Goal: Use online tool/utility: Utilize a website feature to perform a specific function

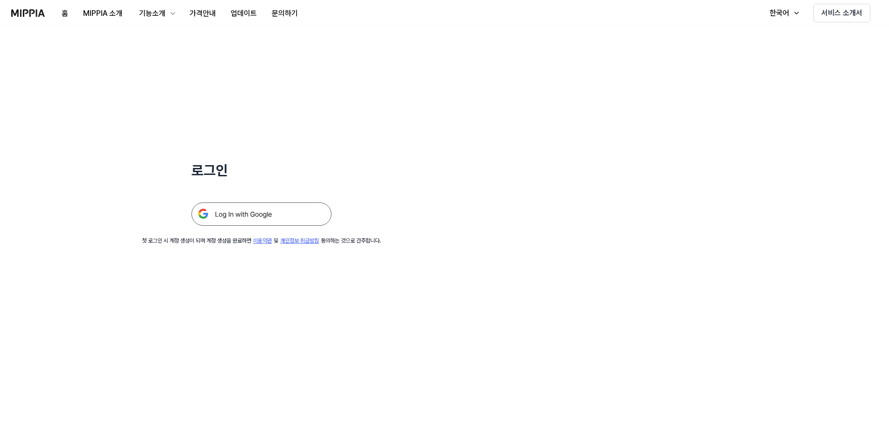
click at [290, 212] on img at bounding box center [261, 214] width 140 height 23
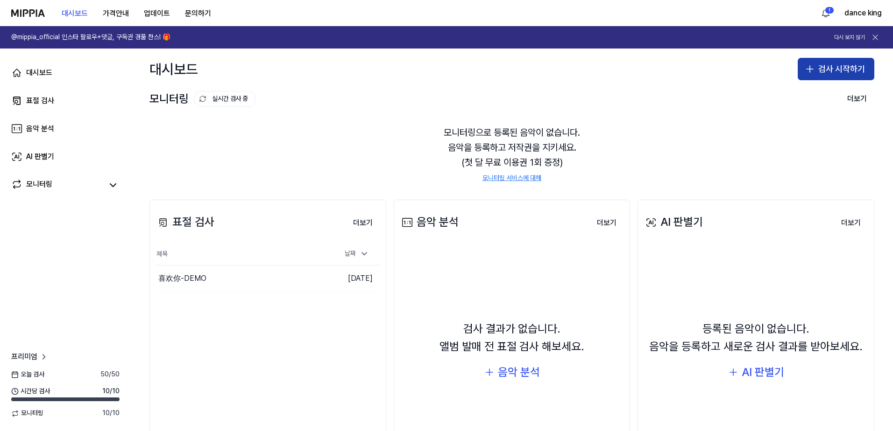
click at [836, 76] on button "검사 시작하기" at bounding box center [836, 69] width 77 height 22
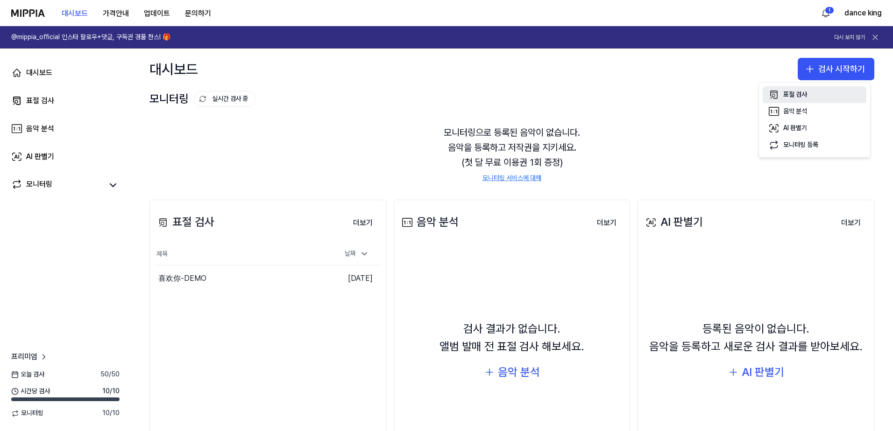
click at [802, 93] on div "표절 검사" at bounding box center [795, 94] width 24 height 9
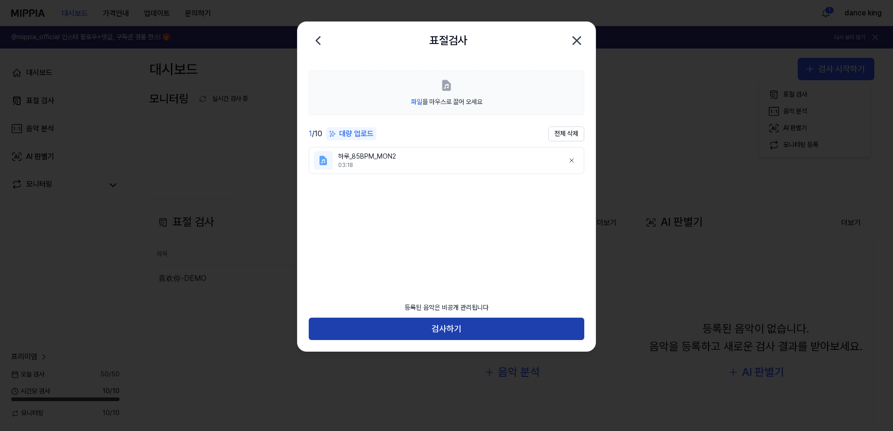
click at [459, 322] on button "검사하기" at bounding box center [447, 329] width 276 height 22
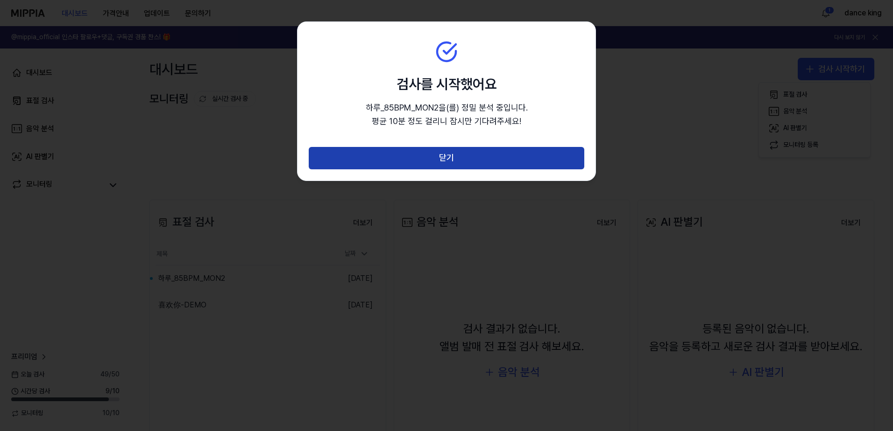
click at [466, 158] on button "닫기" at bounding box center [447, 158] width 276 height 22
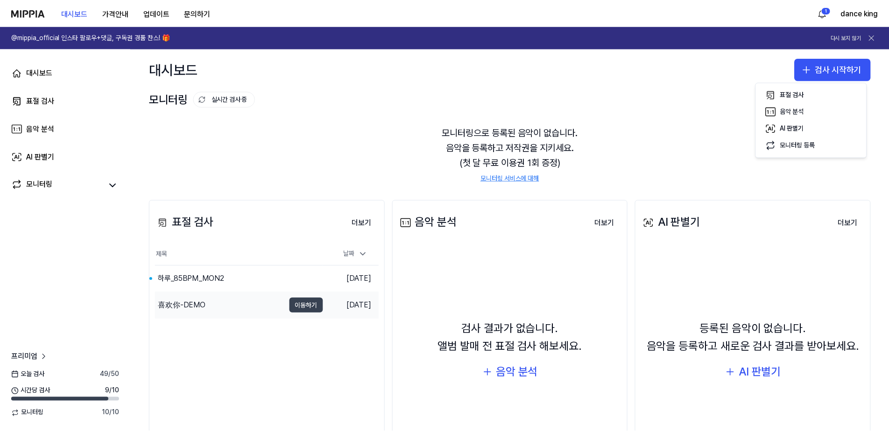
scroll to position [77, 0]
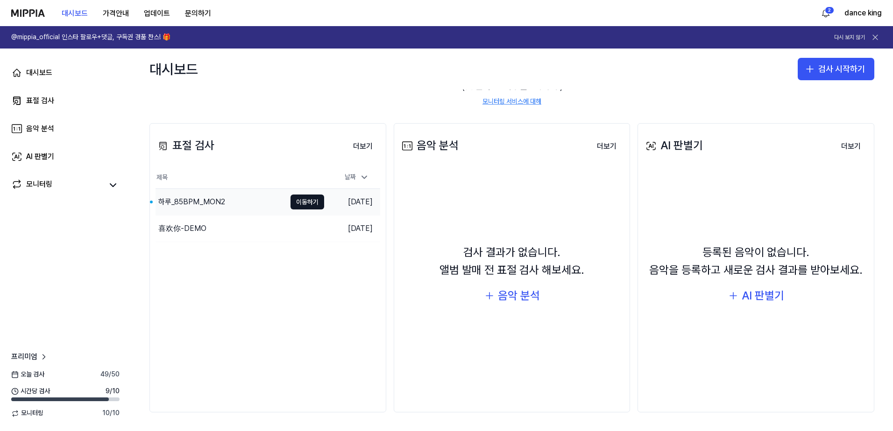
click at [331, 202] on td "2025.10.02." at bounding box center [352, 202] width 56 height 27
click at [302, 203] on button "이동하기" at bounding box center [307, 202] width 34 height 15
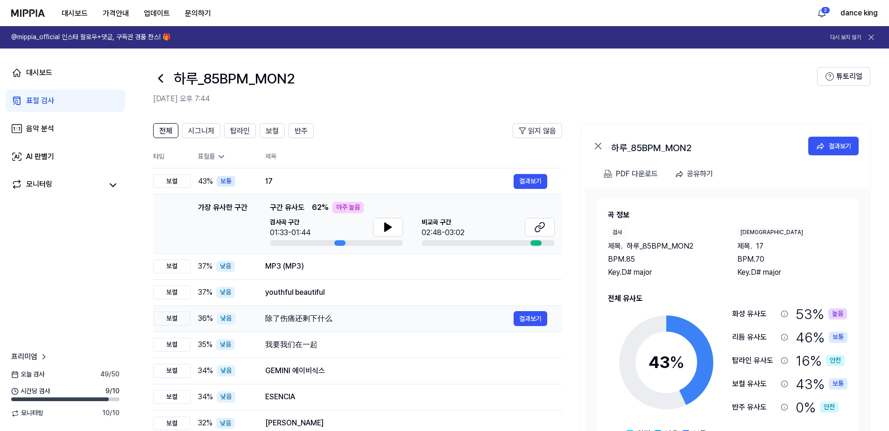
scroll to position [62, 0]
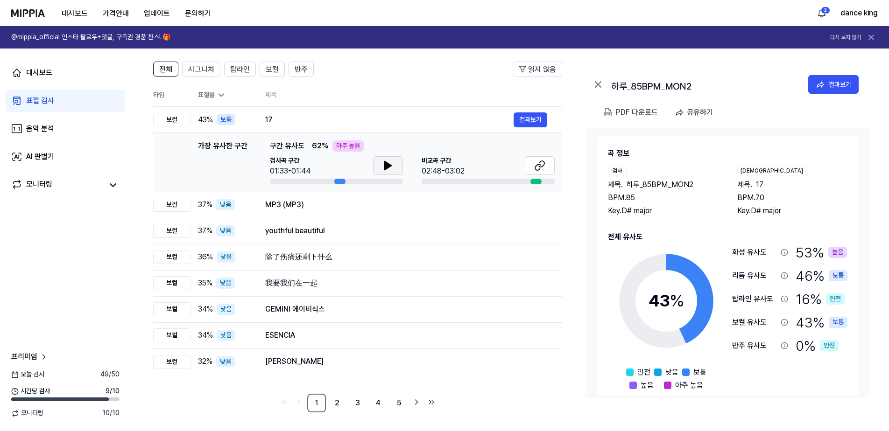
click at [384, 163] on icon at bounding box center [387, 165] width 11 height 11
drag, startPoint x: 384, startPoint y: 163, endPoint x: 444, endPoint y: 170, distance: 60.6
click at [413, 171] on div "검사곡 구간 01:33-01:44 비교곡 구간 02:48-03:02" at bounding box center [412, 170] width 285 height 28
click at [544, 166] on icon at bounding box center [539, 165] width 11 height 11
click at [529, 282] on button "결과보기" at bounding box center [531, 283] width 34 height 15
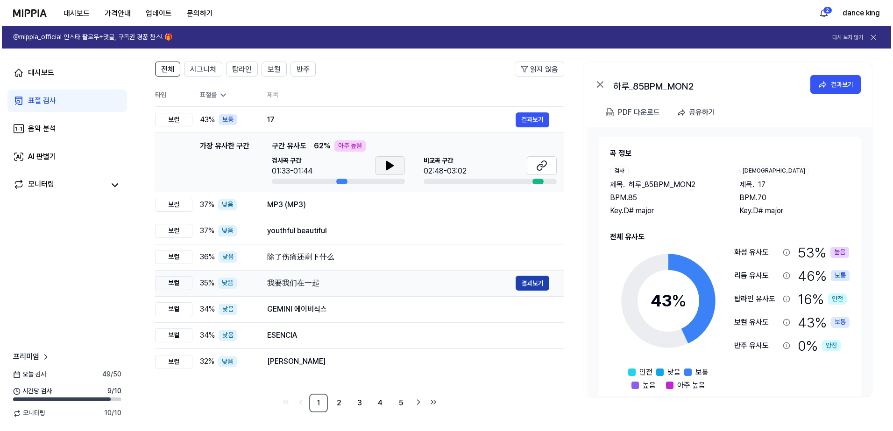
scroll to position [0, 0]
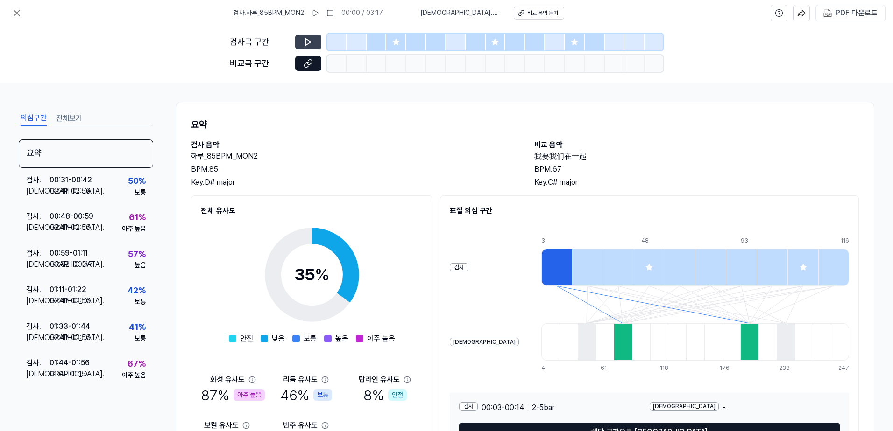
click at [303, 45] on button at bounding box center [308, 42] width 26 height 15
click at [308, 42] on icon at bounding box center [308, 41] width 9 height 9
click at [311, 64] on icon at bounding box center [308, 63] width 9 height 9
click at [117, 367] on div "검사 . 01:44 - 01:56 비교 . 01:01 - 01:15 67 % 아주 높음" at bounding box center [86, 369] width 134 height 36
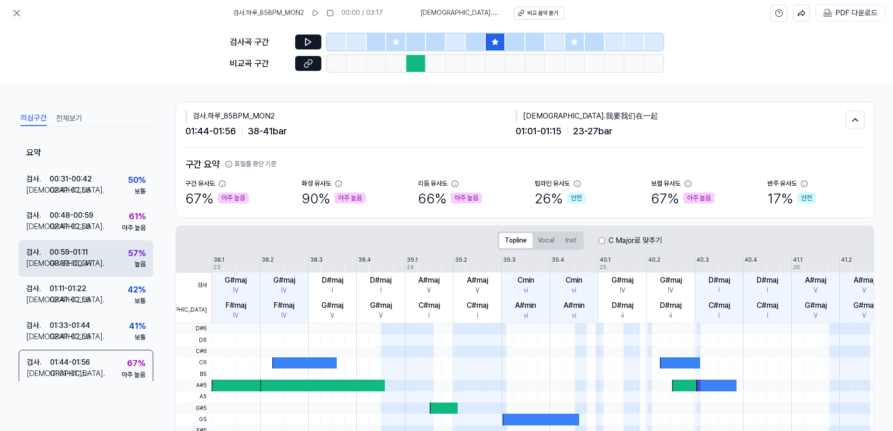
click at [106, 257] on div "검사 . 00:59 - 01:11 비교 . 00:32 - 00:47 57 % 높음" at bounding box center [86, 258] width 134 height 36
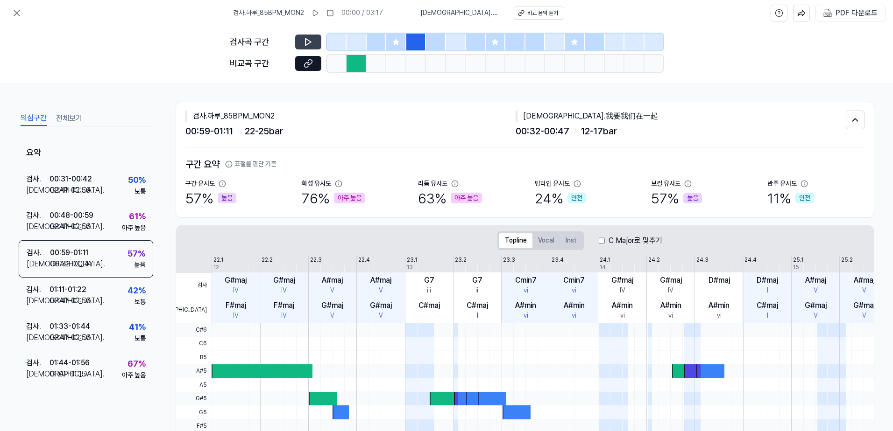
click at [309, 39] on icon at bounding box center [308, 41] width 9 height 9
click at [310, 40] on icon at bounding box center [309, 42] width 1 height 6
click at [305, 64] on icon at bounding box center [306, 64] width 5 height 5
click at [115, 224] on div "검사 . 00:48 - 00:59 비교 . 02:41 - 02:56 61 % 아주 높음" at bounding box center [86, 222] width 134 height 36
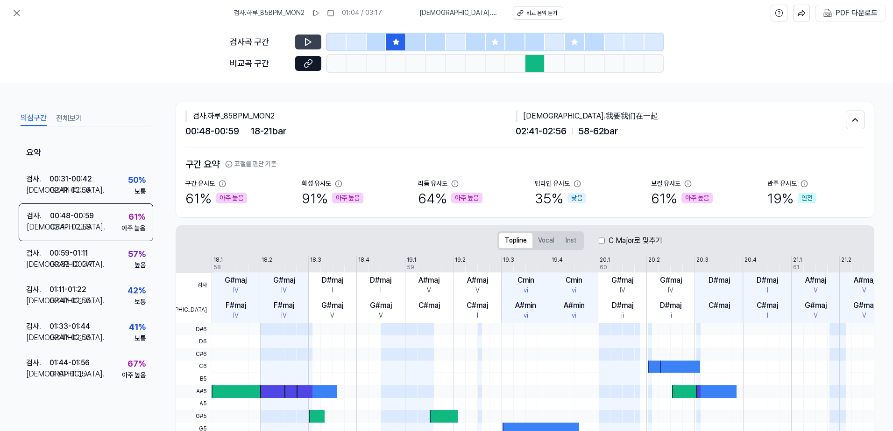
click at [305, 36] on button at bounding box center [308, 42] width 26 height 15
click at [307, 68] on icon at bounding box center [308, 63] width 9 height 9
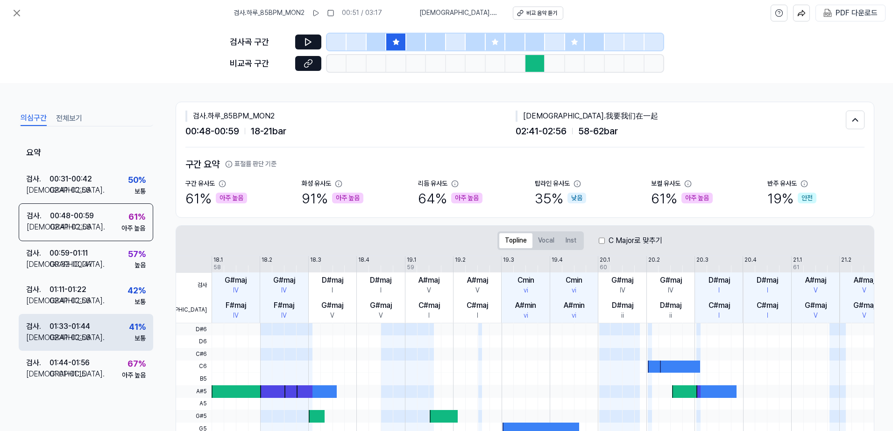
click at [79, 327] on div "01:33 - 01:44" at bounding box center [69, 326] width 41 height 11
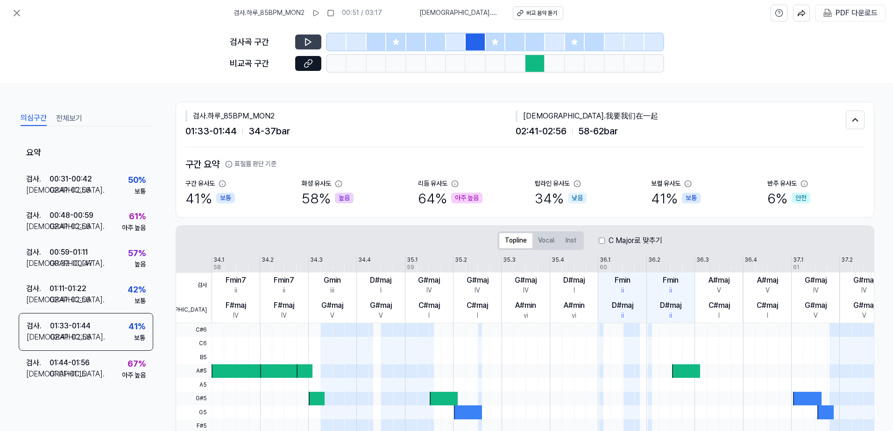
click at [301, 41] on button at bounding box center [308, 42] width 26 height 15
click at [306, 42] on icon at bounding box center [308, 42] width 6 height 7
click at [306, 42] on icon at bounding box center [306, 42] width 1 height 6
click at [62, 220] on div "00:48 - 00:59" at bounding box center [71, 215] width 44 height 11
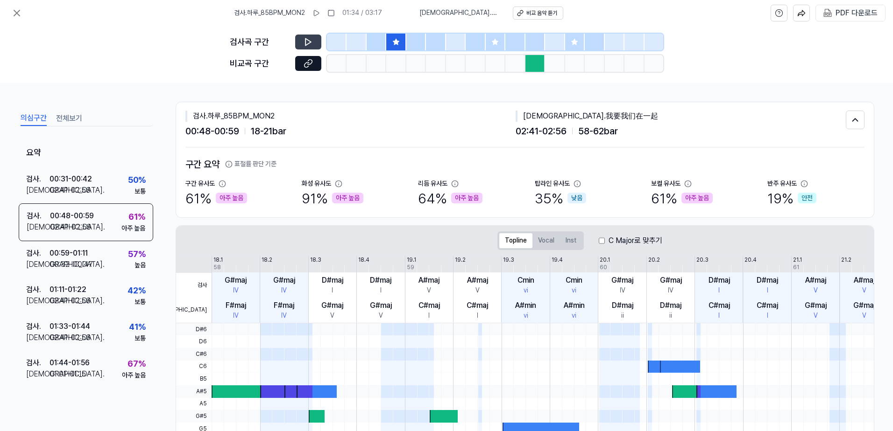
click at [307, 39] on icon at bounding box center [308, 41] width 9 height 9
click at [307, 39] on icon at bounding box center [306, 42] width 1 height 6
click at [305, 64] on icon at bounding box center [306, 64] width 5 height 5
